Goal: Task Accomplishment & Management: Use online tool/utility

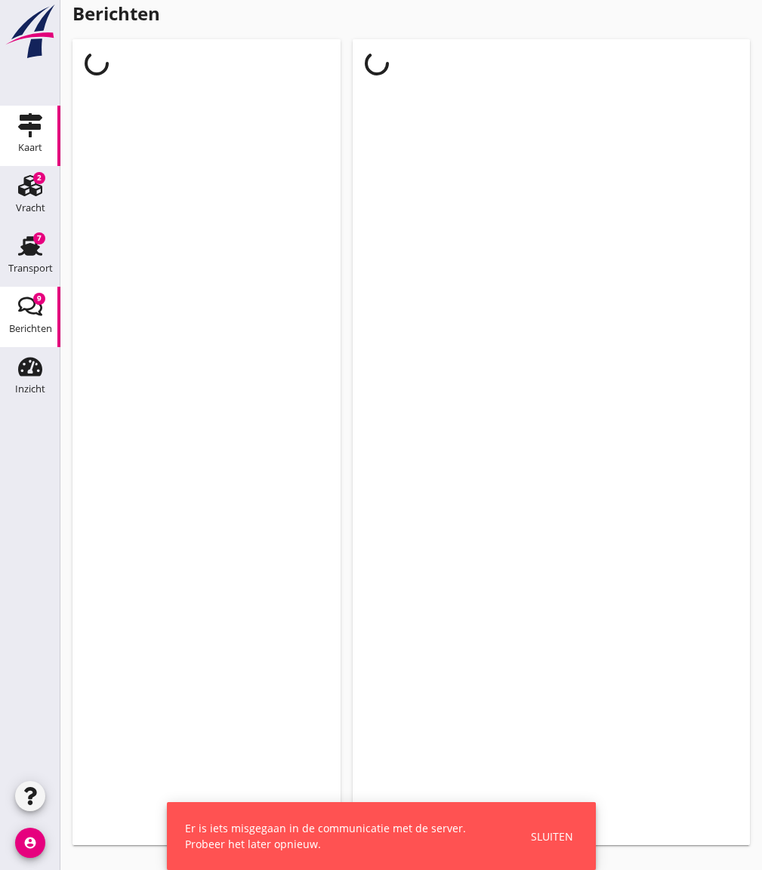
click at [28, 125] on use at bounding box center [30, 125] width 24 height 24
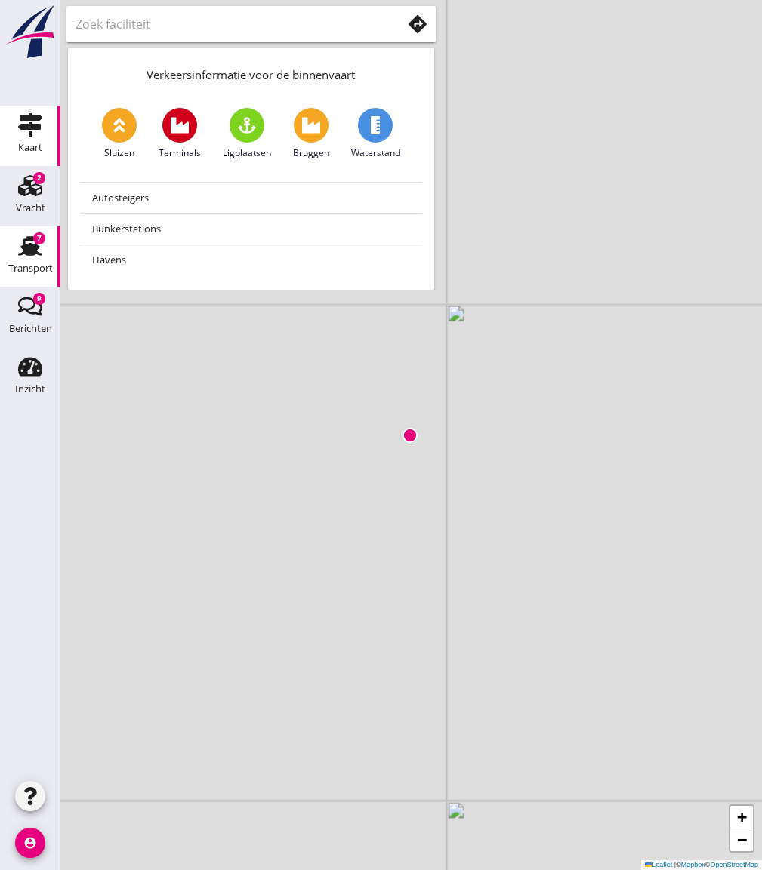
click at [27, 250] on use at bounding box center [30, 246] width 24 height 20
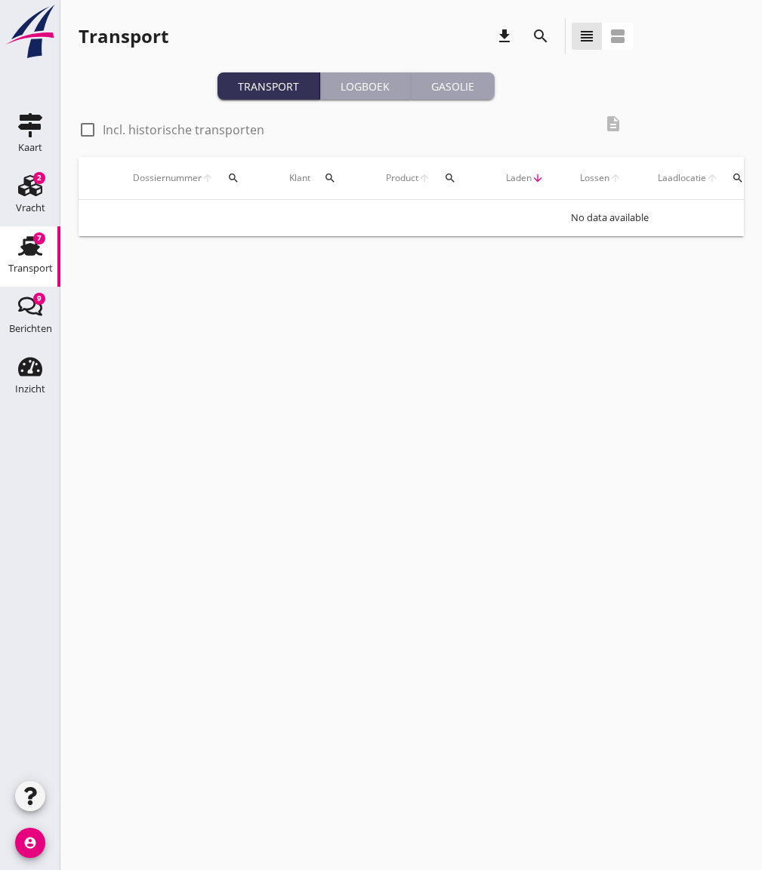
click at [460, 88] on div "Gasolie" at bounding box center [453, 87] width 72 height 16
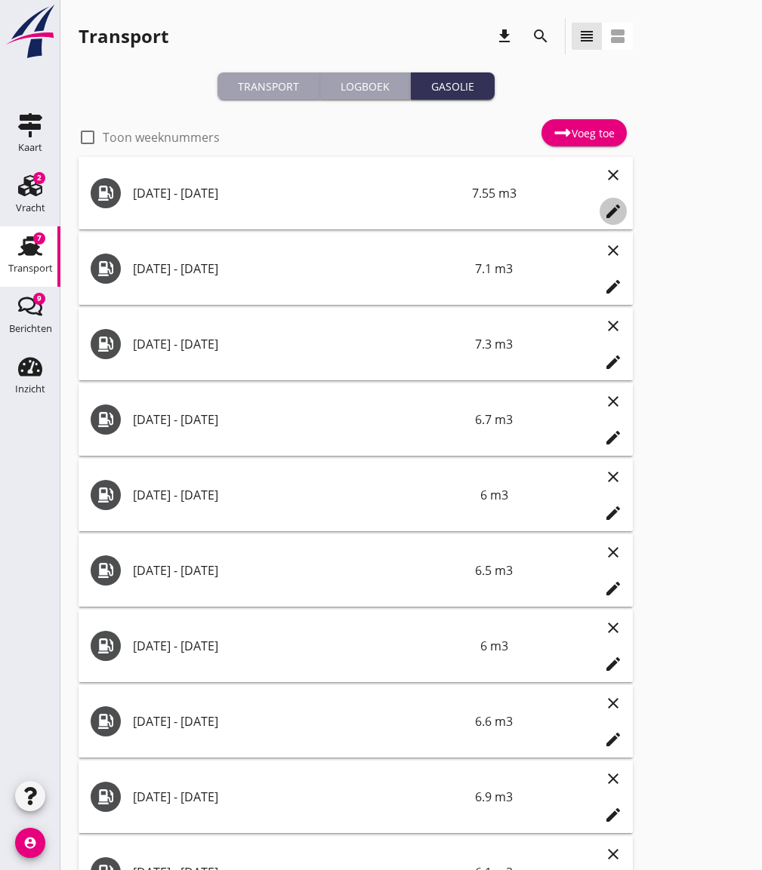
click at [614, 208] on icon "edit" at bounding box center [613, 211] width 18 height 18
